Goal: Navigation & Orientation: Find specific page/section

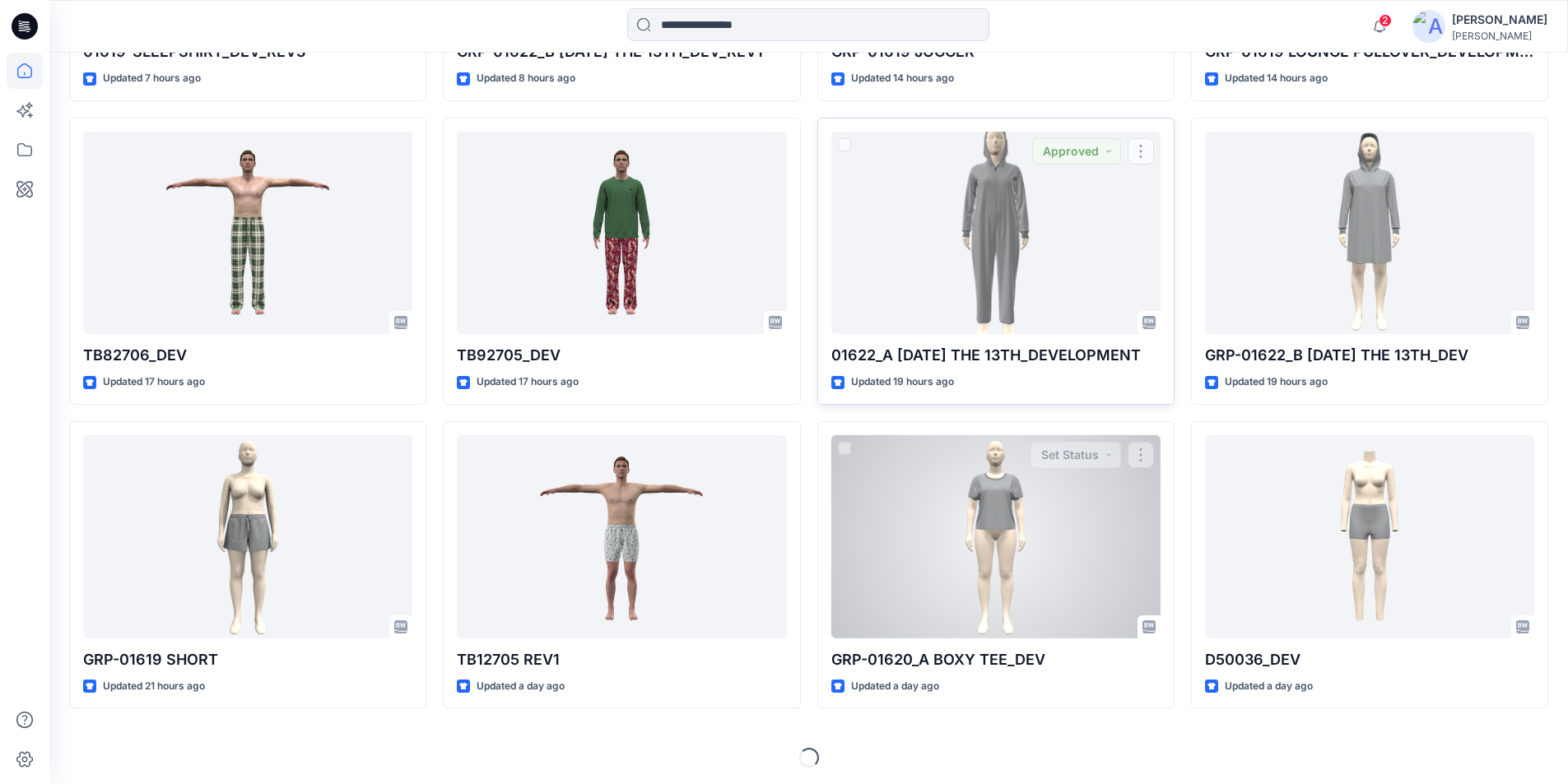
scroll to position [713, 0]
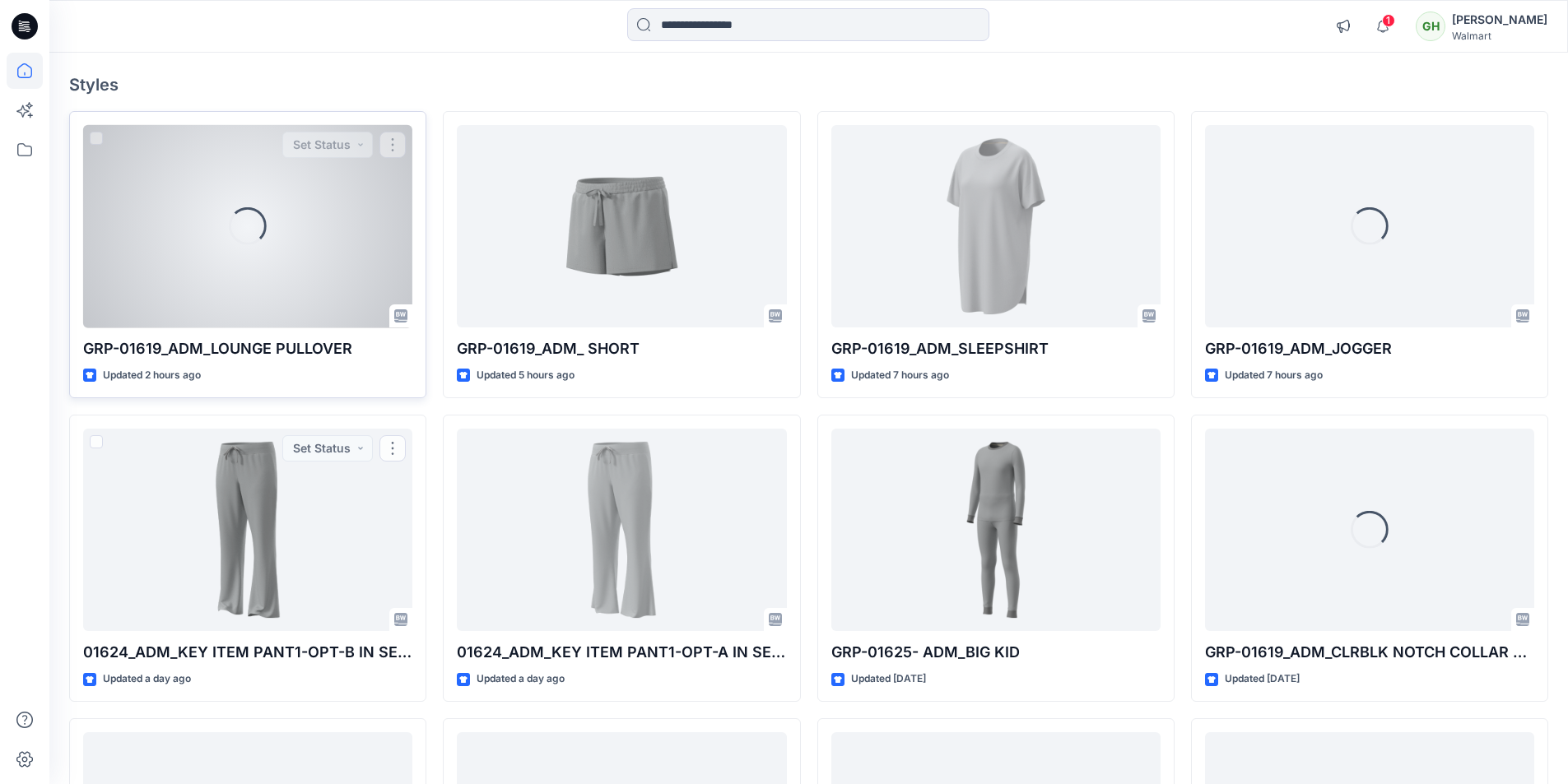
scroll to position [82, 0]
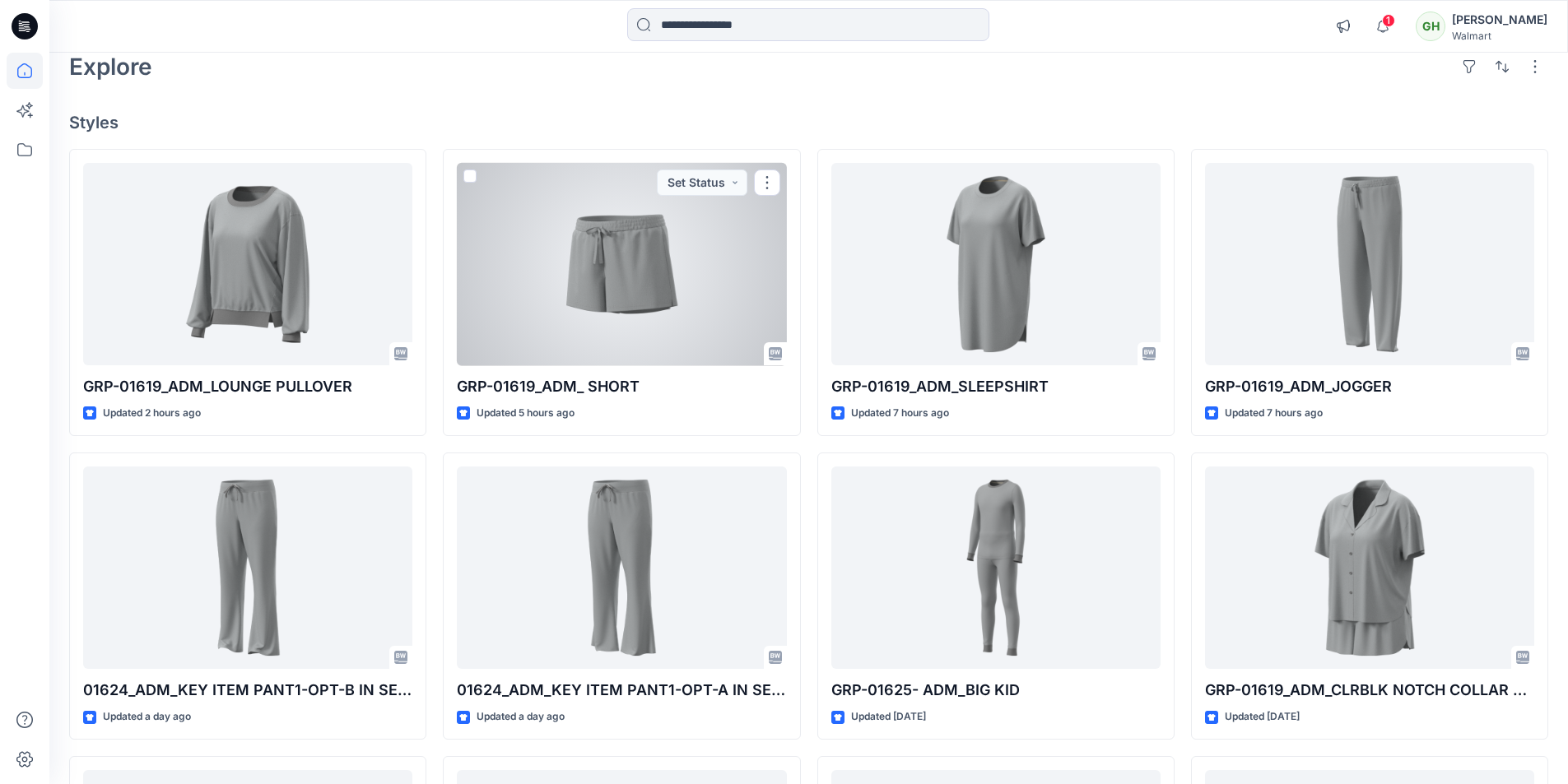
click at [633, 317] on div at bounding box center [621, 265] width 330 height 203
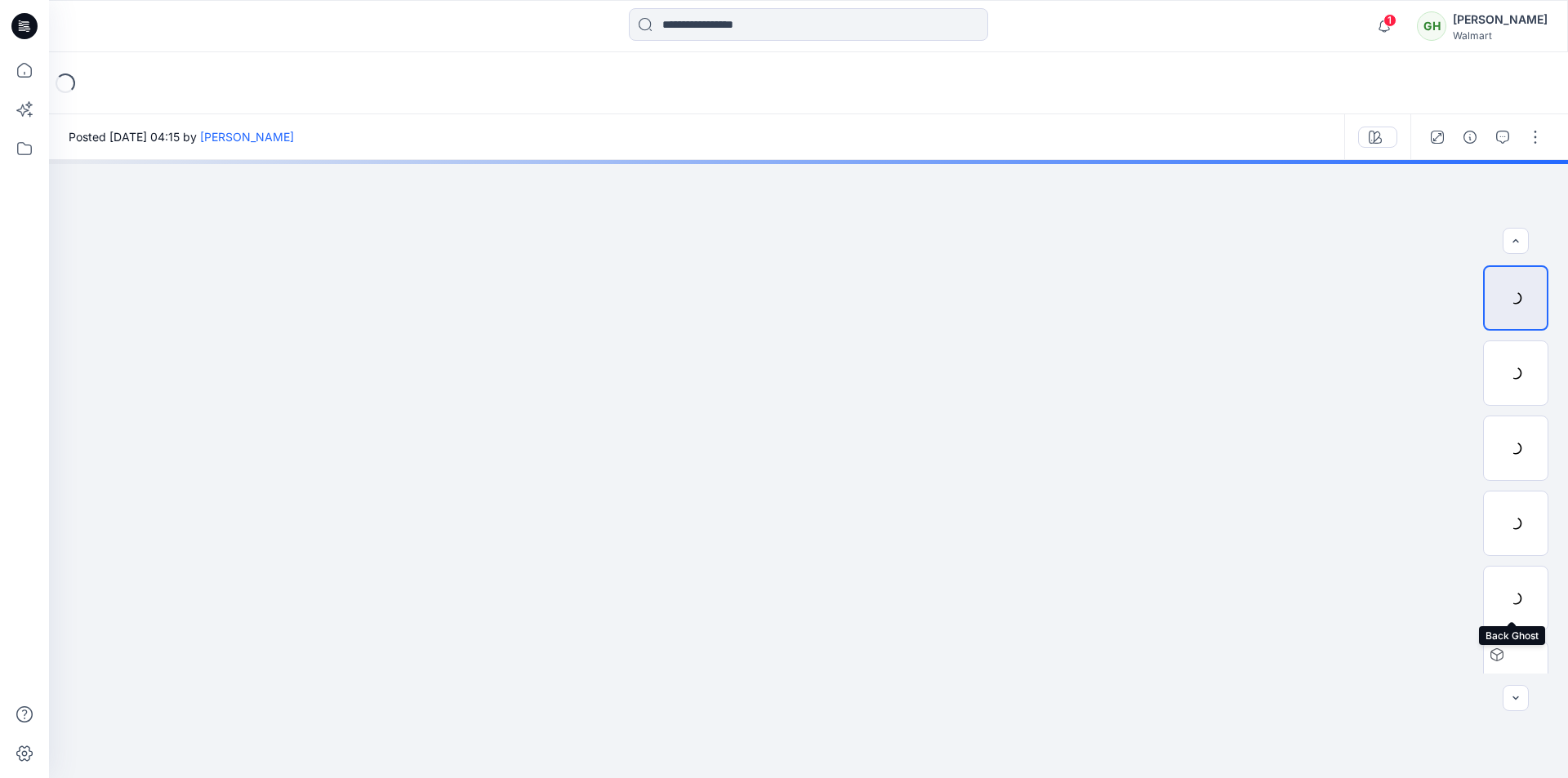
scroll to position [108, 0]
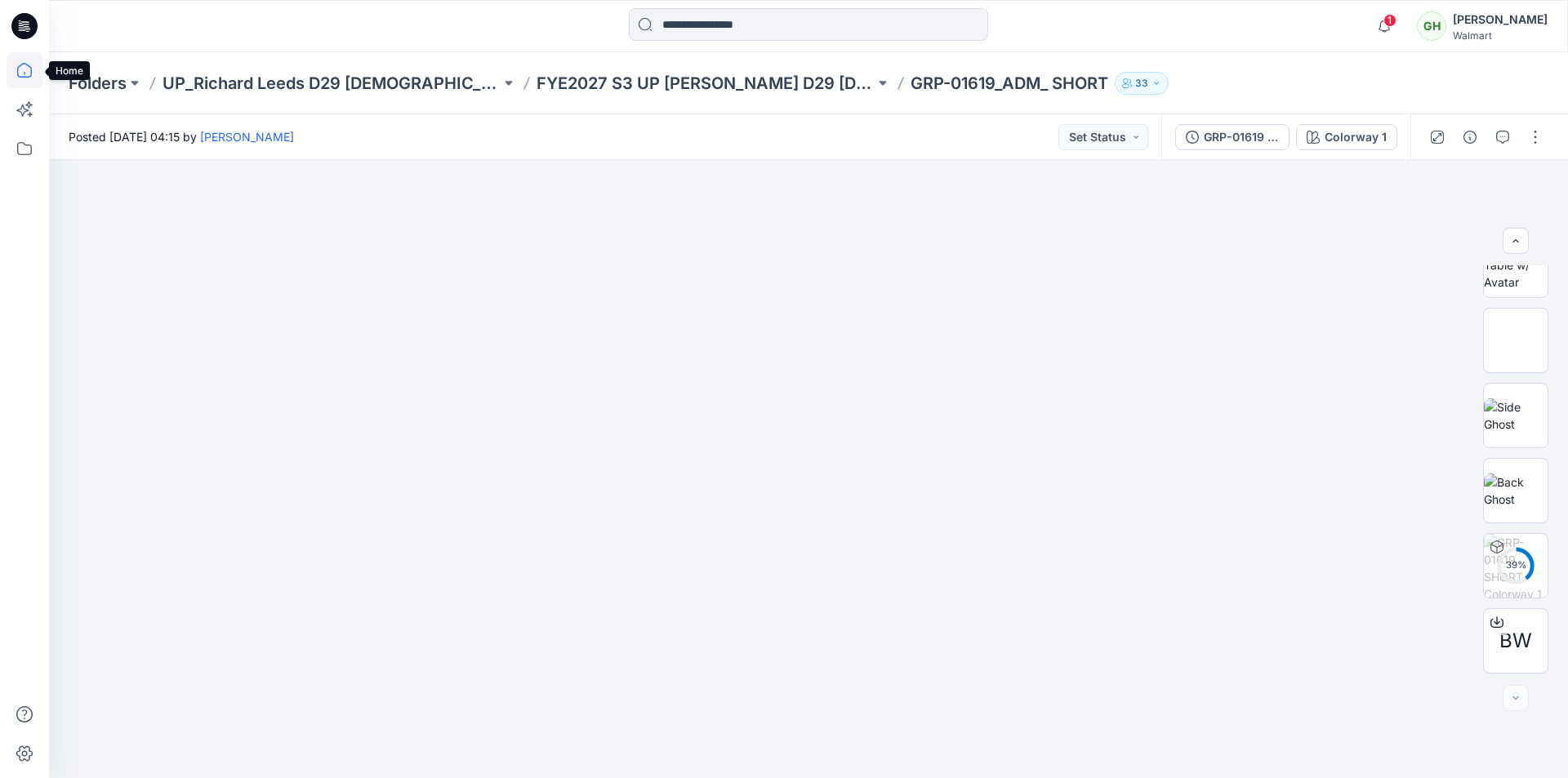
click at [22, 70] on icon at bounding box center [24, 70] width 36 height 36
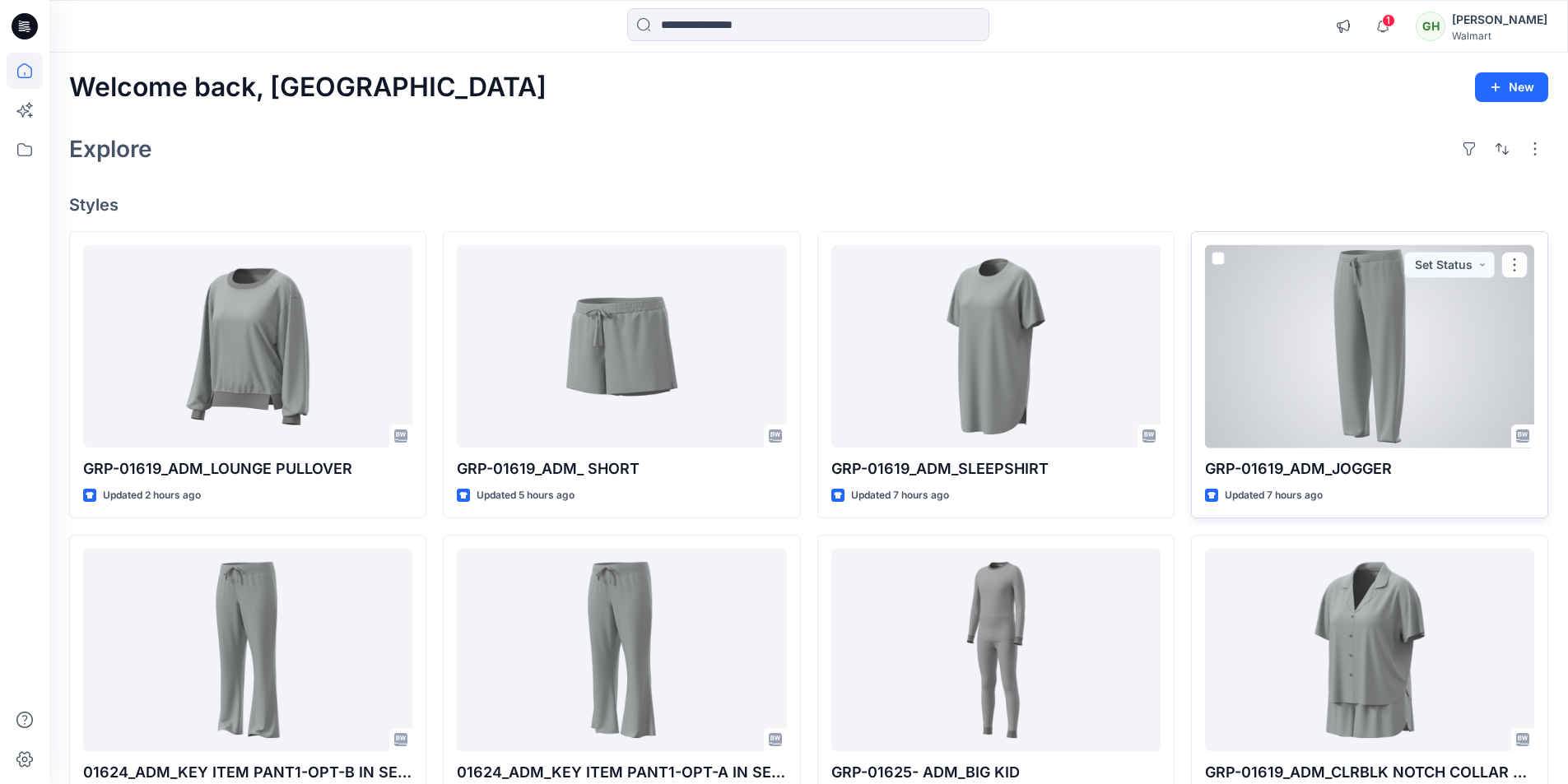
click at [1323, 402] on div at bounding box center [1370, 347] width 330 height 203
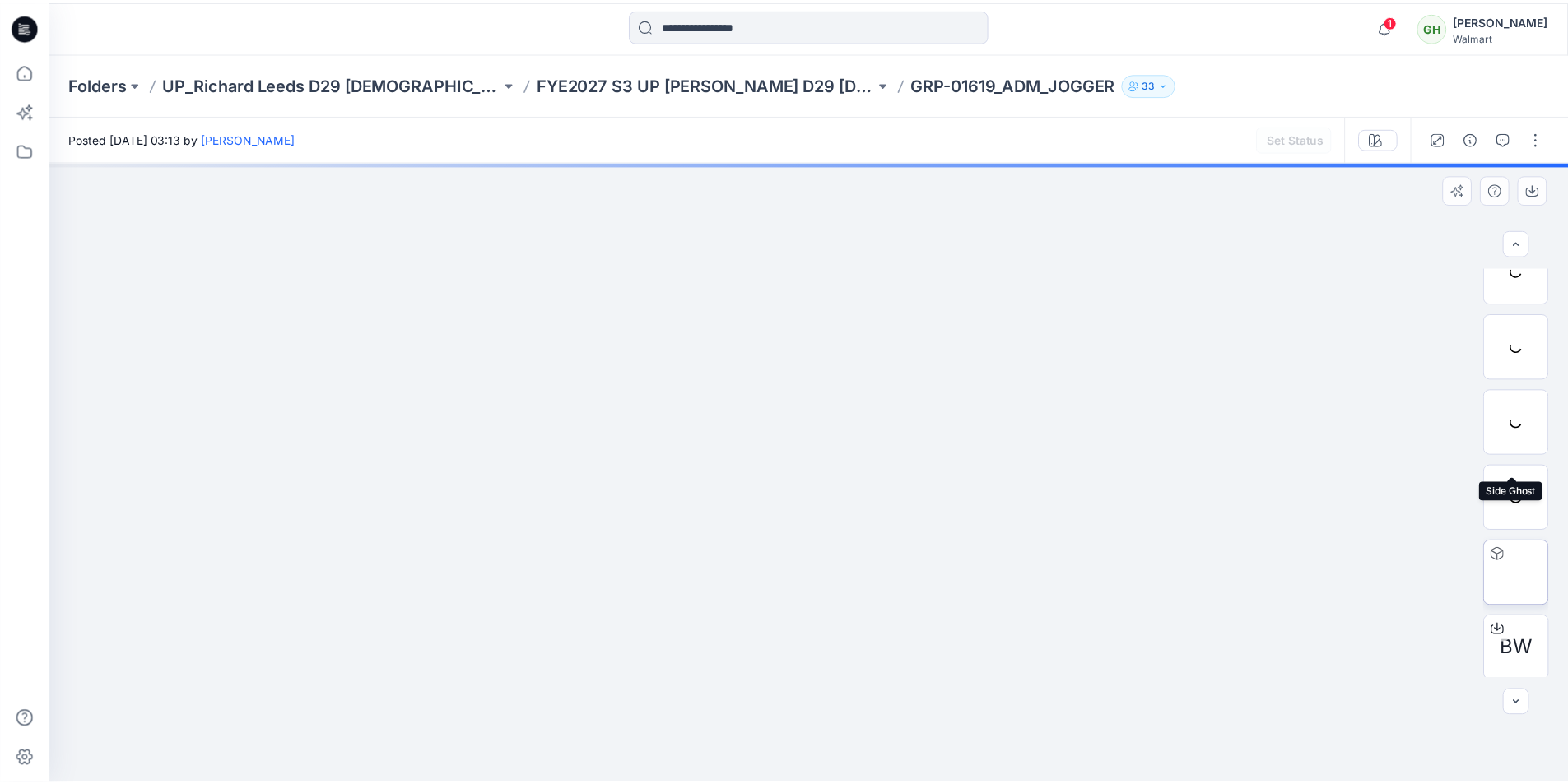
scroll to position [108, 0]
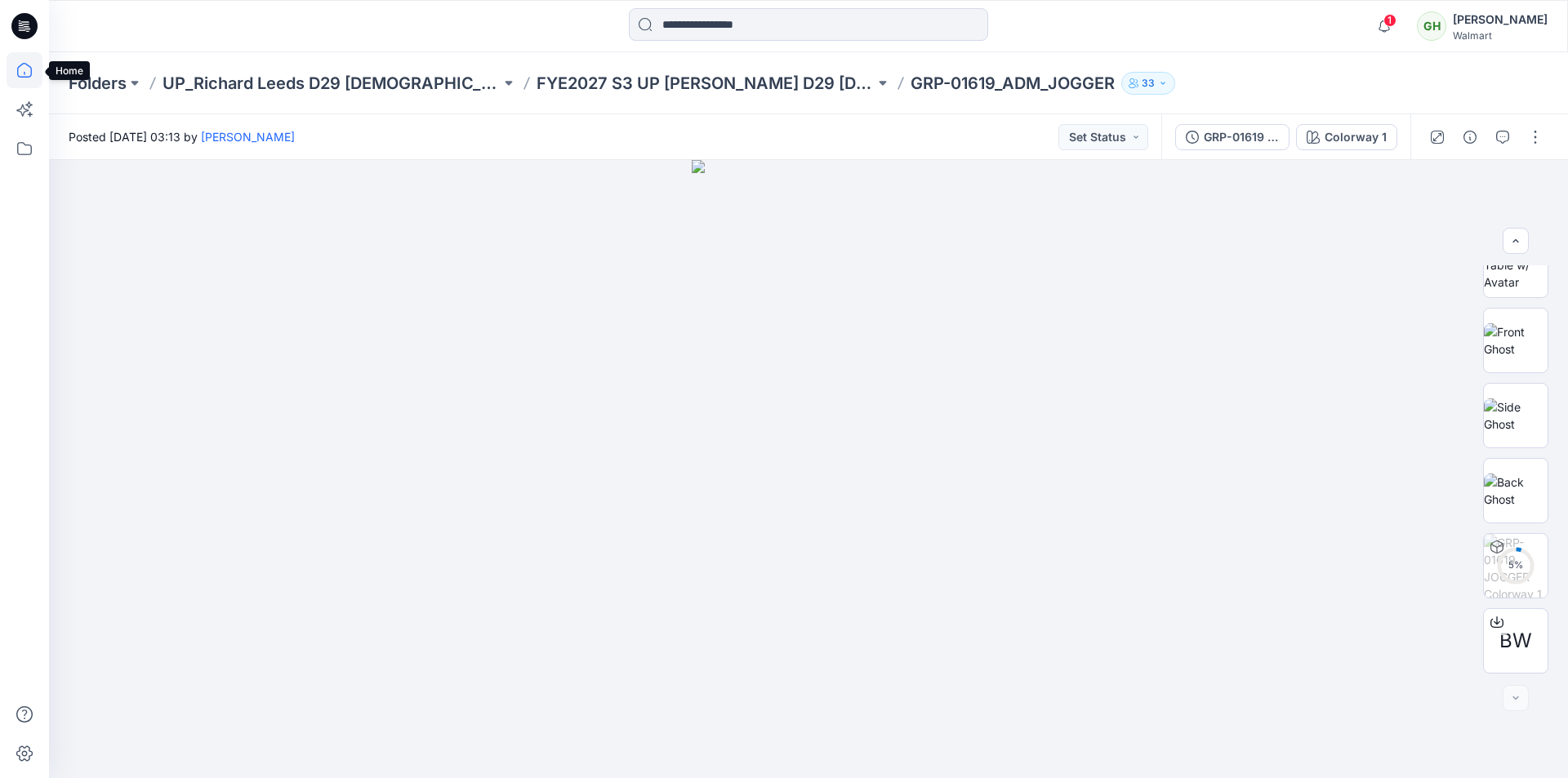
click at [33, 68] on icon at bounding box center [24, 70] width 36 height 36
